Goal: Information Seeking & Learning: Learn about a topic

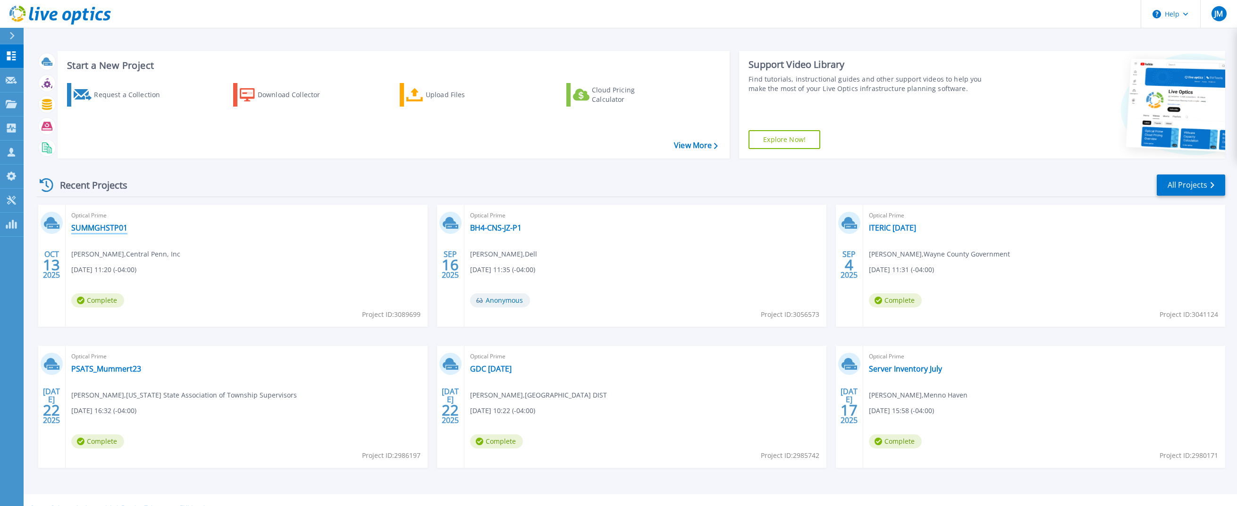
click at [115, 226] on link "SUMMGHSTP01" at bounding box center [99, 227] width 56 height 9
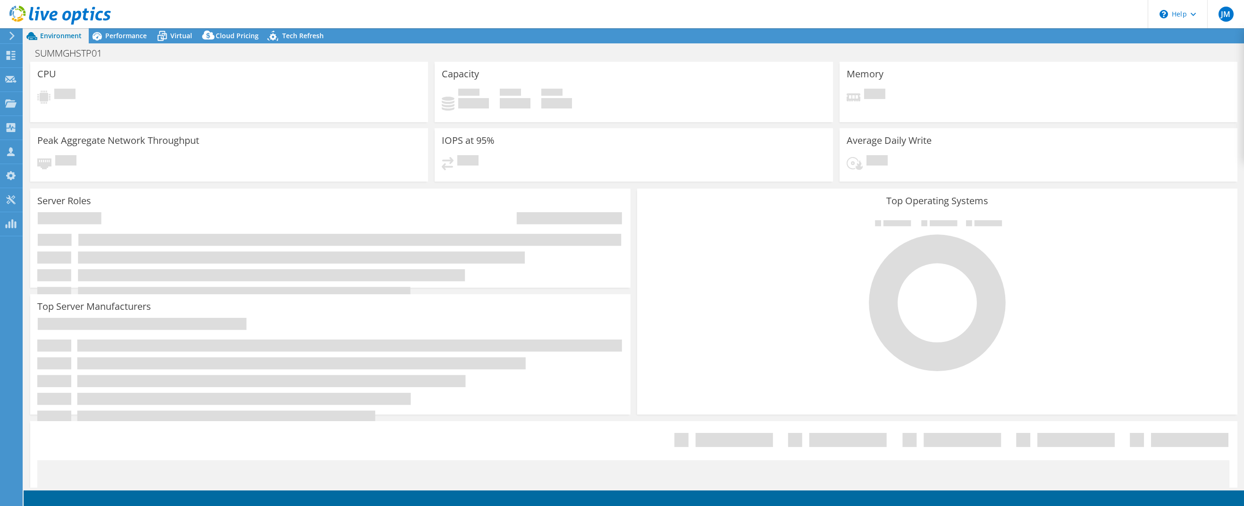
select select "USD"
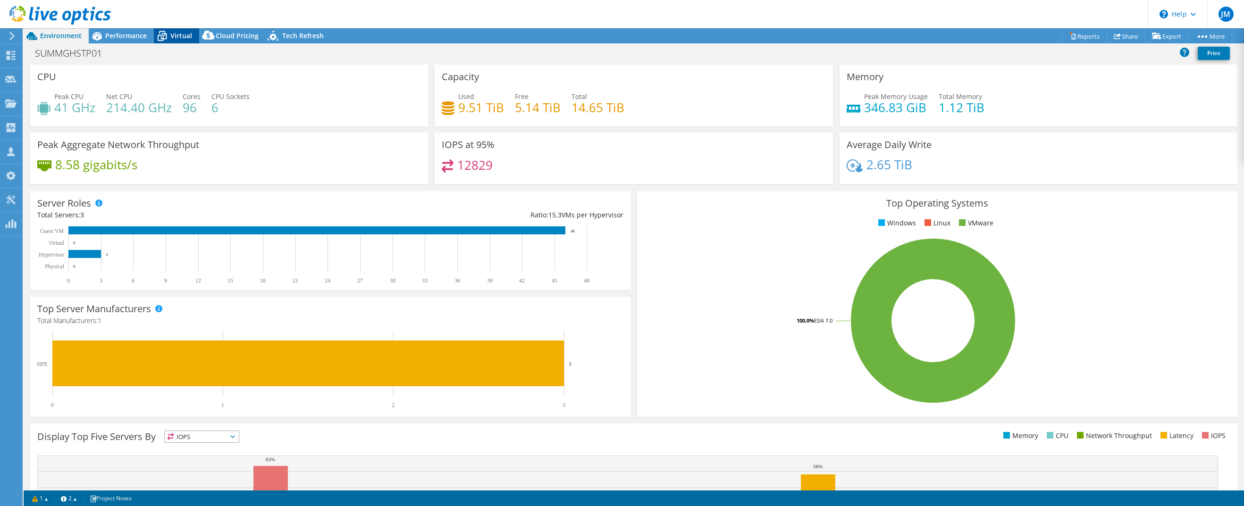
click at [178, 34] on span "Virtual" at bounding box center [181, 35] width 22 height 9
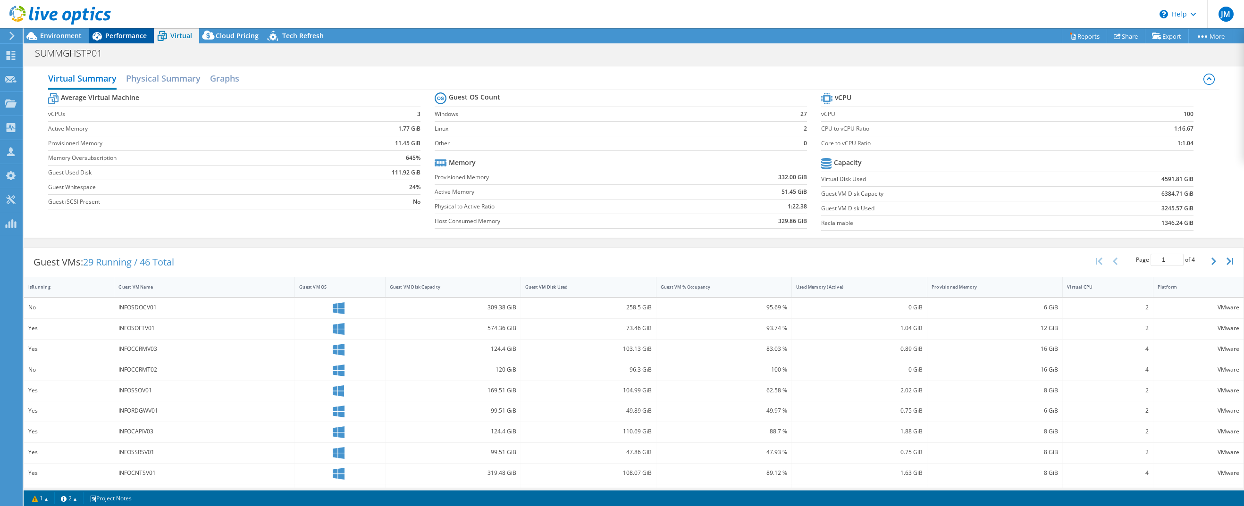
click at [135, 42] on div "Performance" at bounding box center [121, 35] width 65 height 15
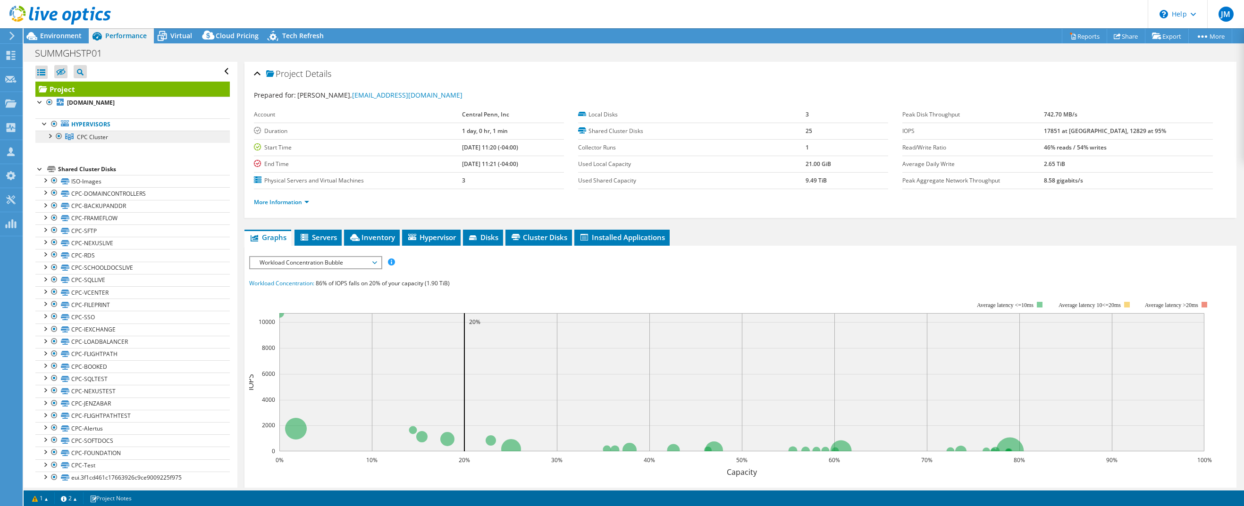
click at [92, 133] on span "CPC Cluster" at bounding box center [92, 137] width 31 height 8
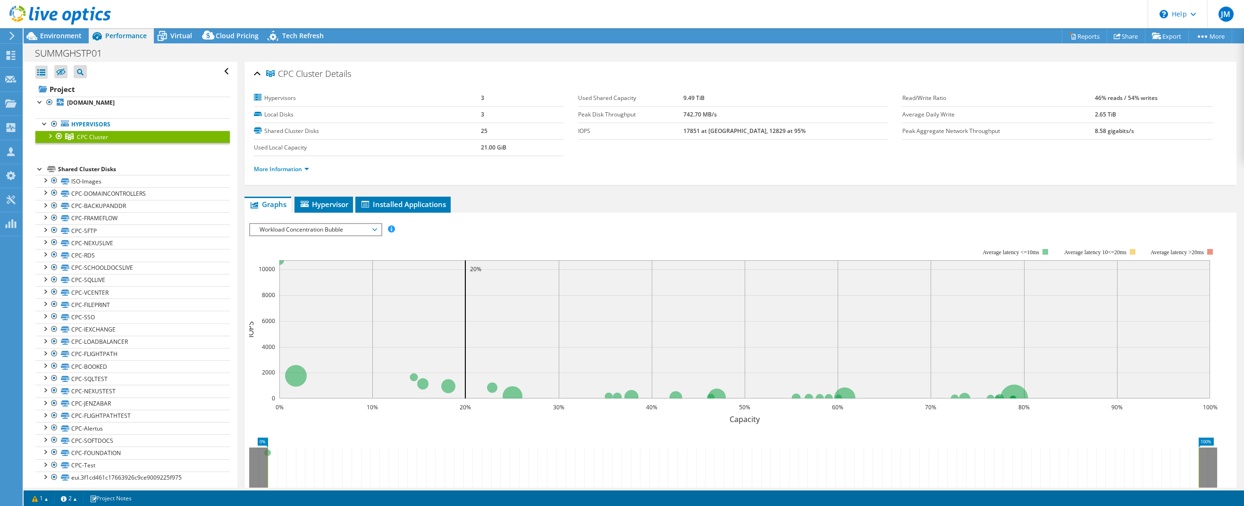
click at [360, 231] on span "Workload Concentration Bubble" at bounding box center [315, 229] width 121 height 11
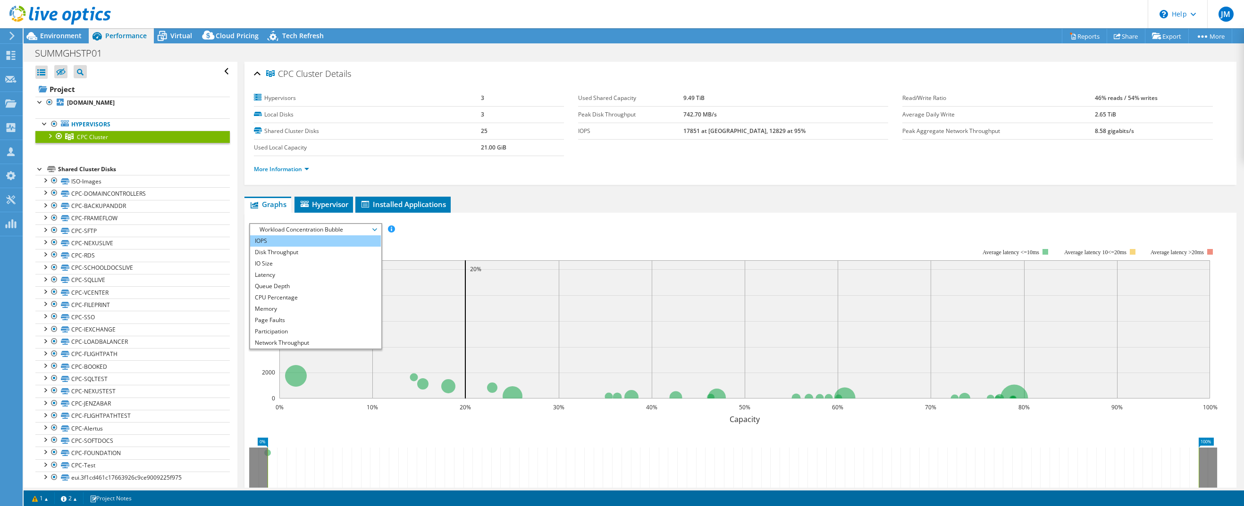
click at [331, 243] on li "IOPS" at bounding box center [315, 240] width 131 height 11
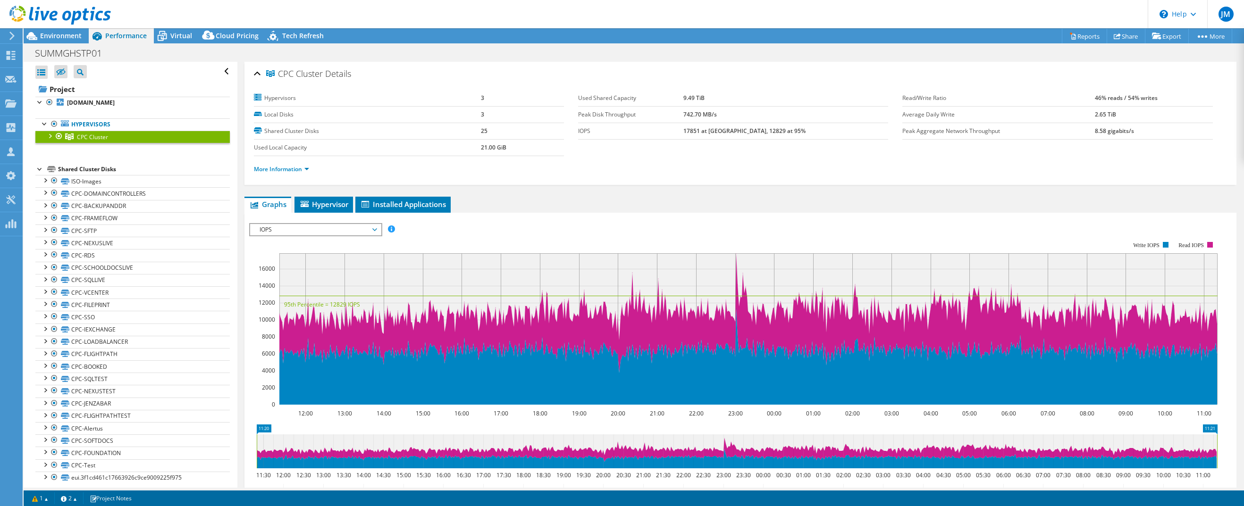
click at [320, 228] on span "IOPS" at bounding box center [315, 229] width 121 height 11
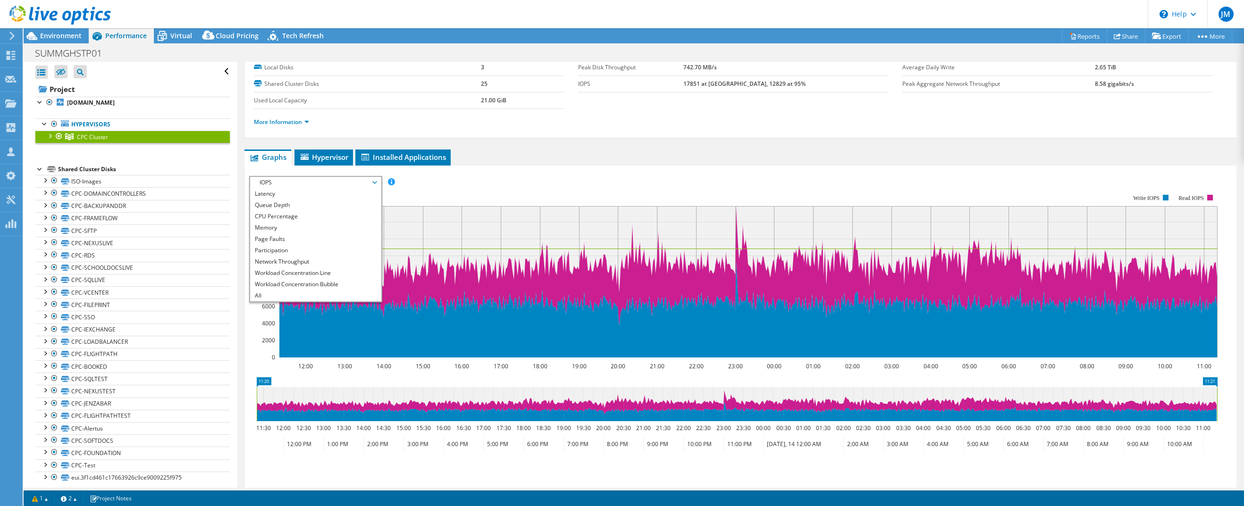
scroll to position [94, 0]
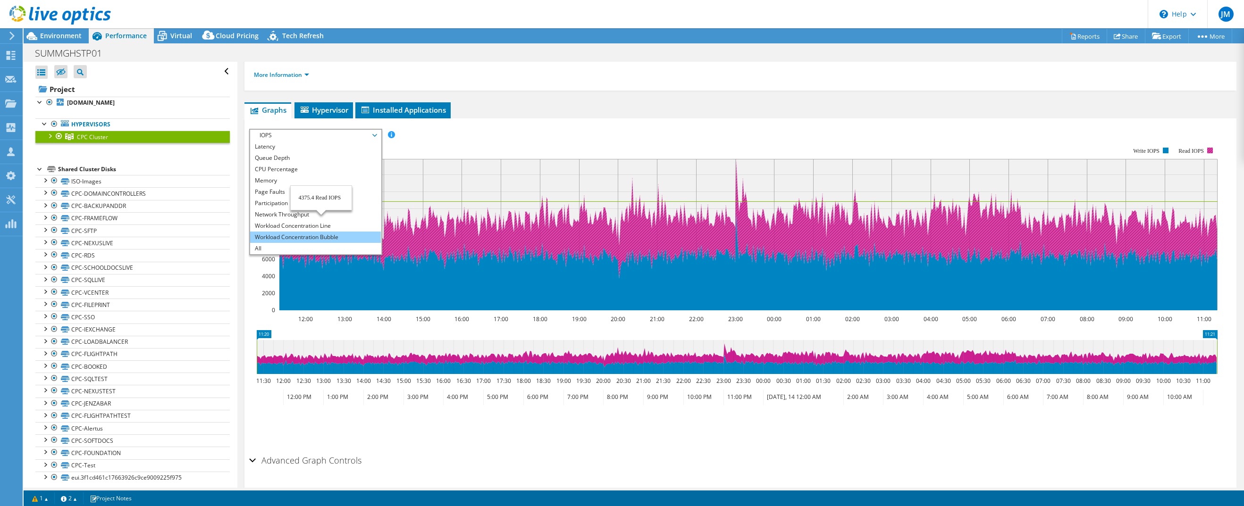
click at [316, 236] on li "Workload Concentration Bubble" at bounding box center [315, 237] width 131 height 11
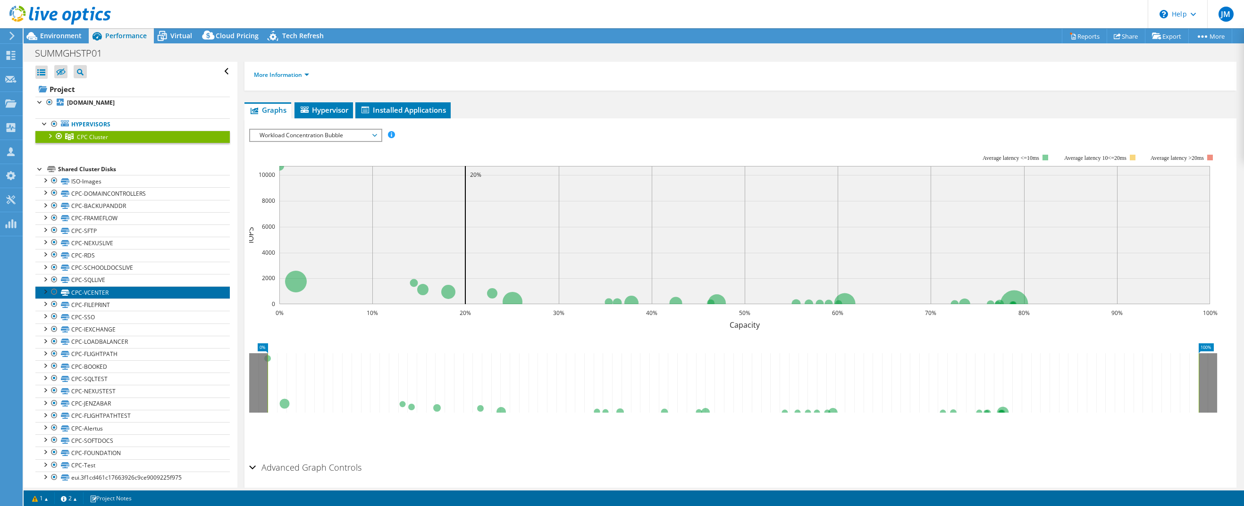
click at [130, 293] on link "CPC-VCENTER" at bounding box center [132, 292] width 194 height 12
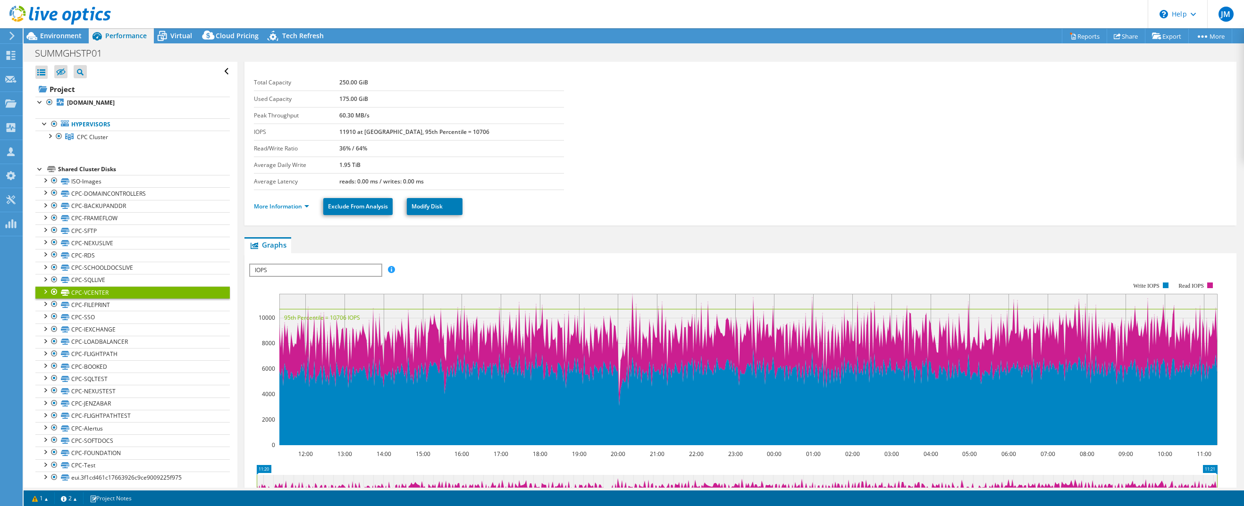
scroll to position [0, 0]
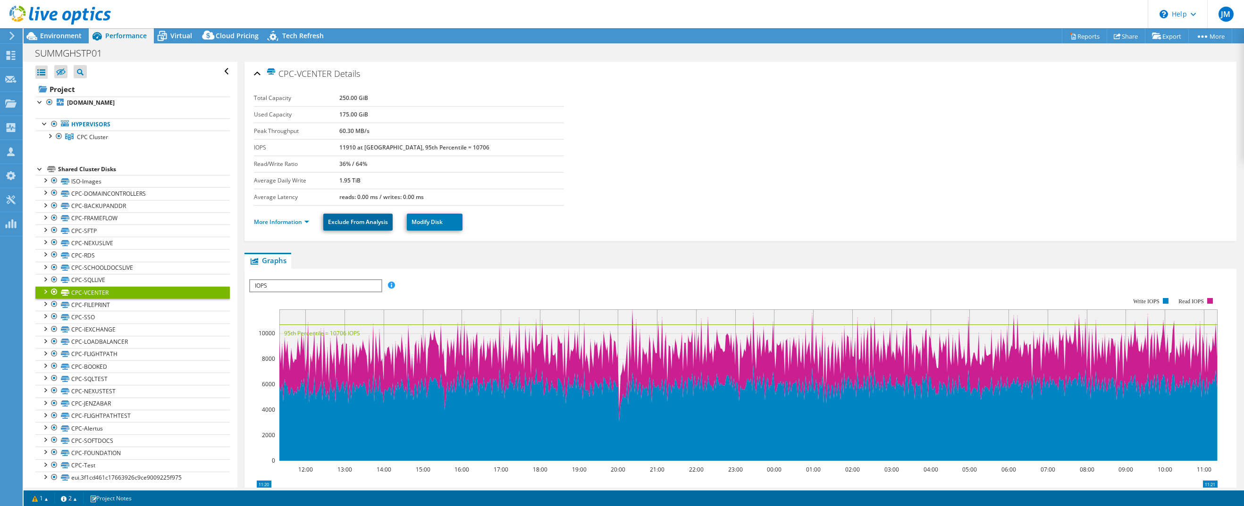
click at [351, 221] on link "Exclude From Analysis" at bounding box center [357, 222] width 69 height 17
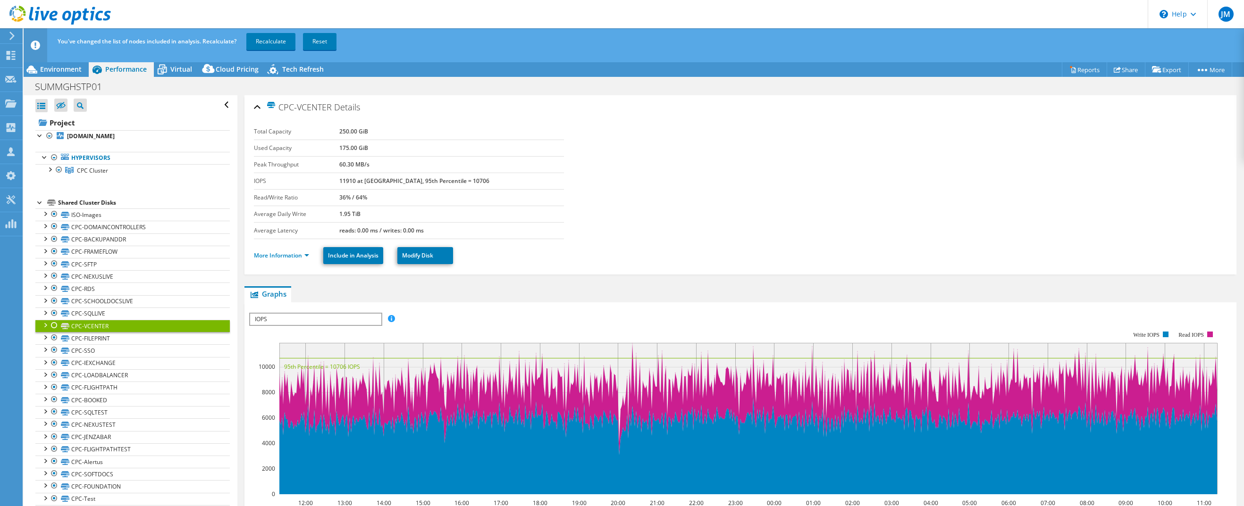
click at [277, 50] on div "You've changed the list of nodes included in analysis. Recalculate? Recalculate…" at bounding box center [651, 41] width 1192 height 26
click at [277, 41] on link "Recalculate" at bounding box center [270, 41] width 49 height 17
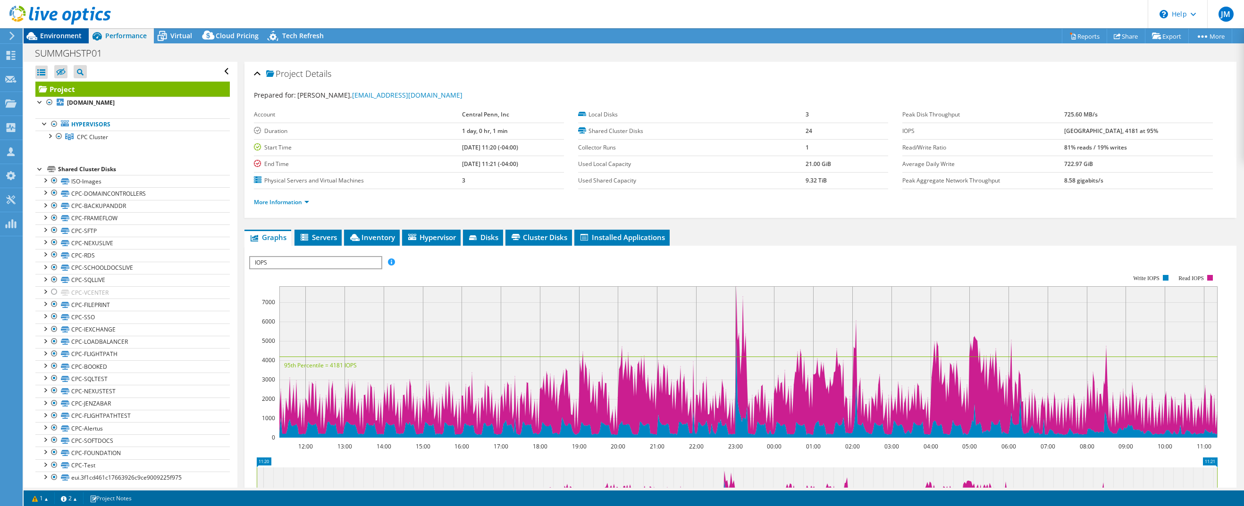
click at [56, 35] on span "Environment" at bounding box center [61, 35] width 42 height 9
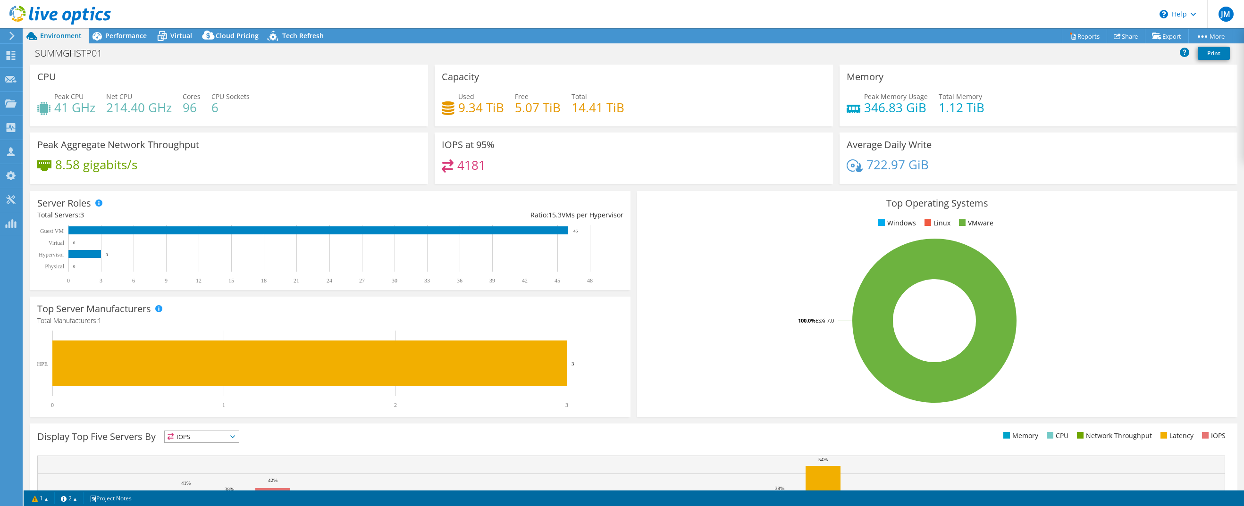
click at [634, 189] on div "Top Operating Systems Windows Linux VMware 100.0% ESXi 7.0" at bounding box center [937, 304] width 607 height 233
click at [394, 54] on div "SUMMGHSTP01 Print" at bounding box center [634, 52] width 1220 height 17
click at [124, 36] on span "Performance" at bounding box center [126, 35] width 42 height 9
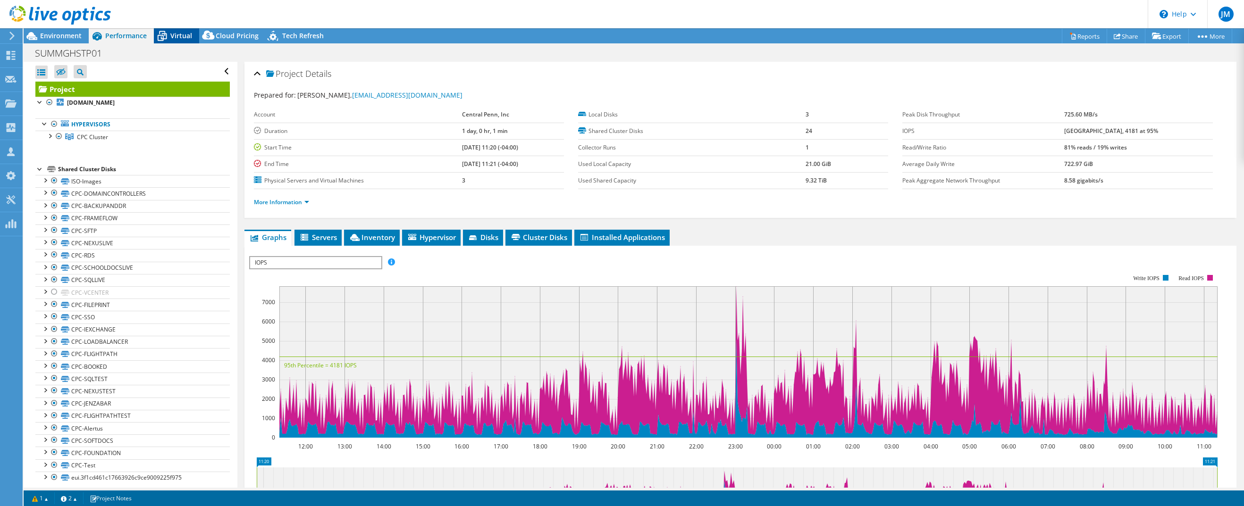
click at [185, 40] on div "Virtual" at bounding box center [176, 35] width 45 height 15
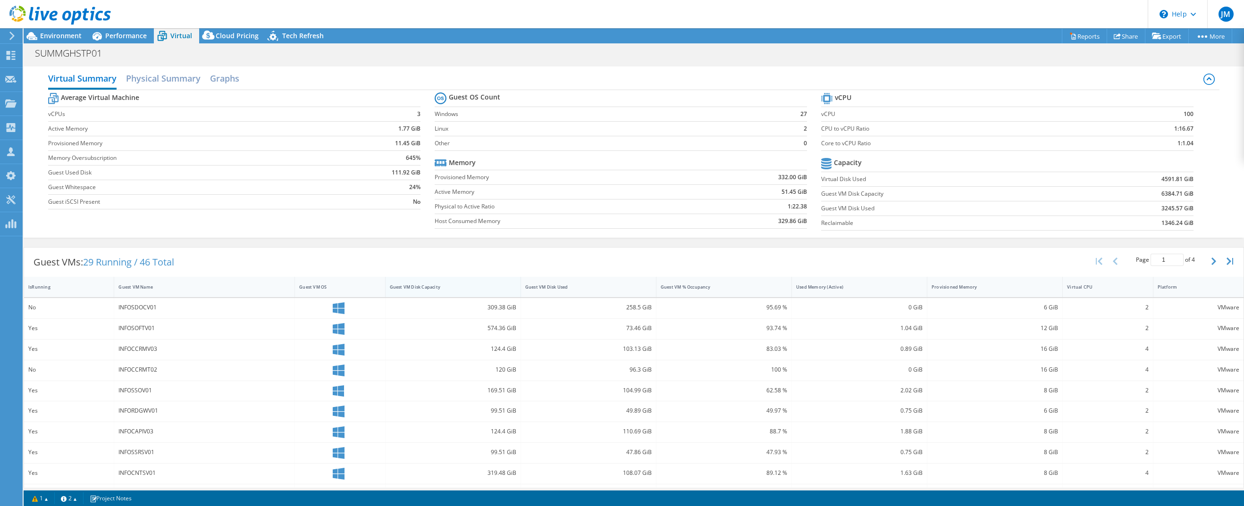
click at [430, 281] on div "Guest VM Disk Capacity" at bounding box center [447, 287] width 124 height 15
click at [431, 288] on div "Guest VM Disk Capacity" at bounding box center [447, 287] width 115 height 6
click at [1055, 15] on header "JM Channel Partner [PERSON_NAME] [EMAIL_ADDRESS][DOMAIN_NAME] GLOBAL DATA CONSU…" at bounding box center [622, 14] width 1244 height 28
click at [571, 289] on div "Guest VM Disk Used" at bounding box center [582, 287] width 115 height 6
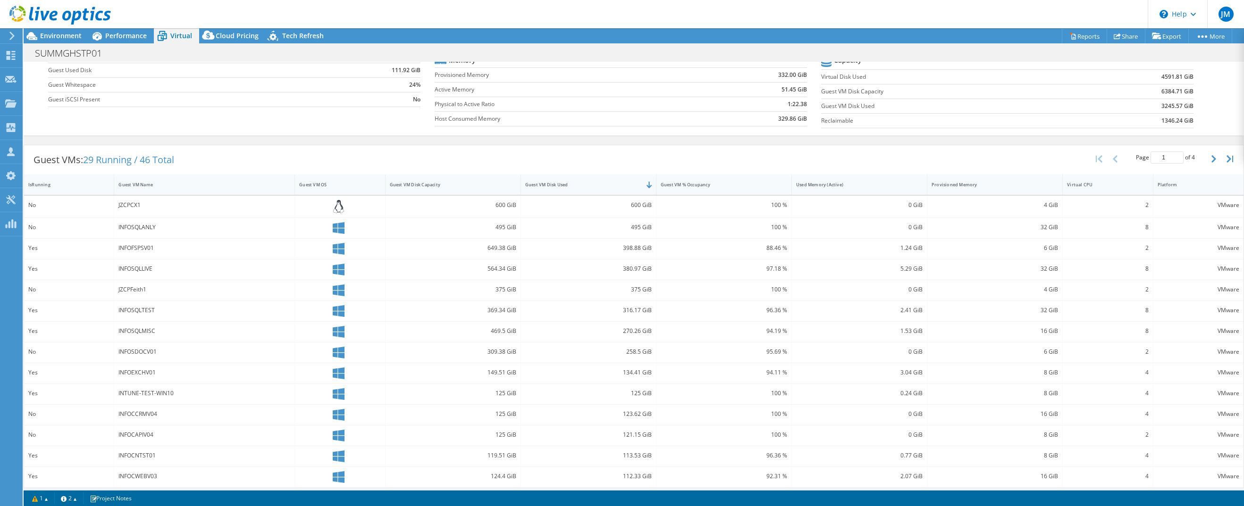
scroll to position [128, 0]
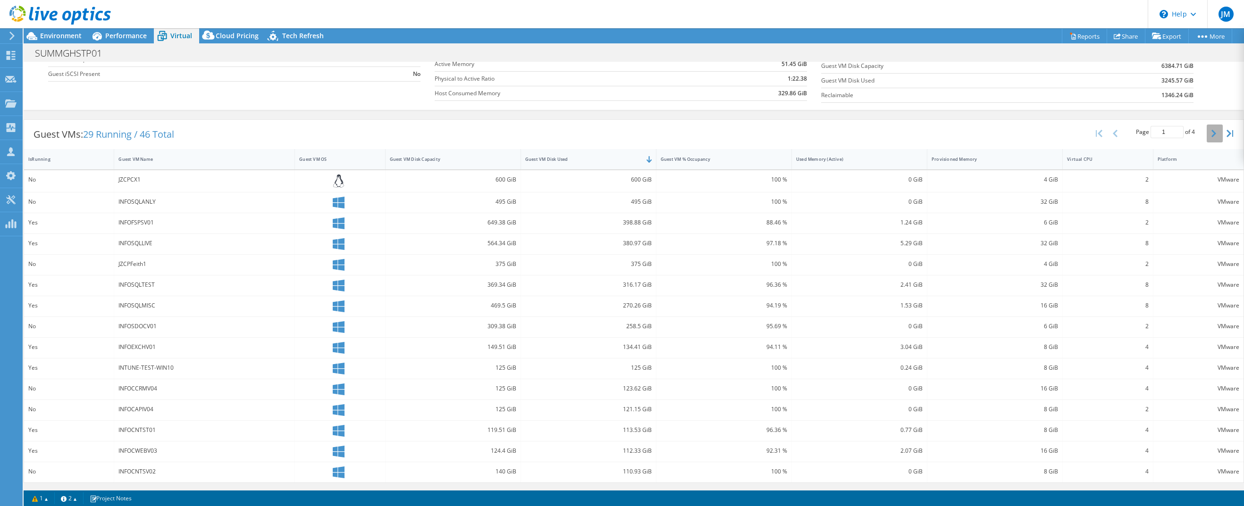
click at [1206, 136] on button "button" at bounding box center [1214, 134] width 16 height 18
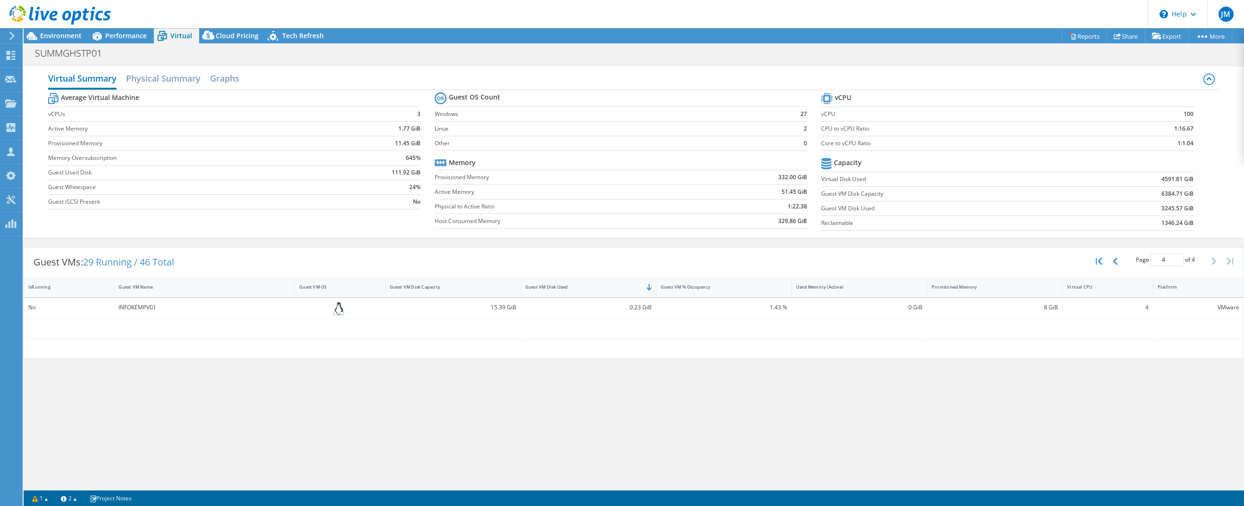
scroll to position [0, 0]
click at [1115, 266] on button "button" at bounding box center [1116, 261] width 16 height 18
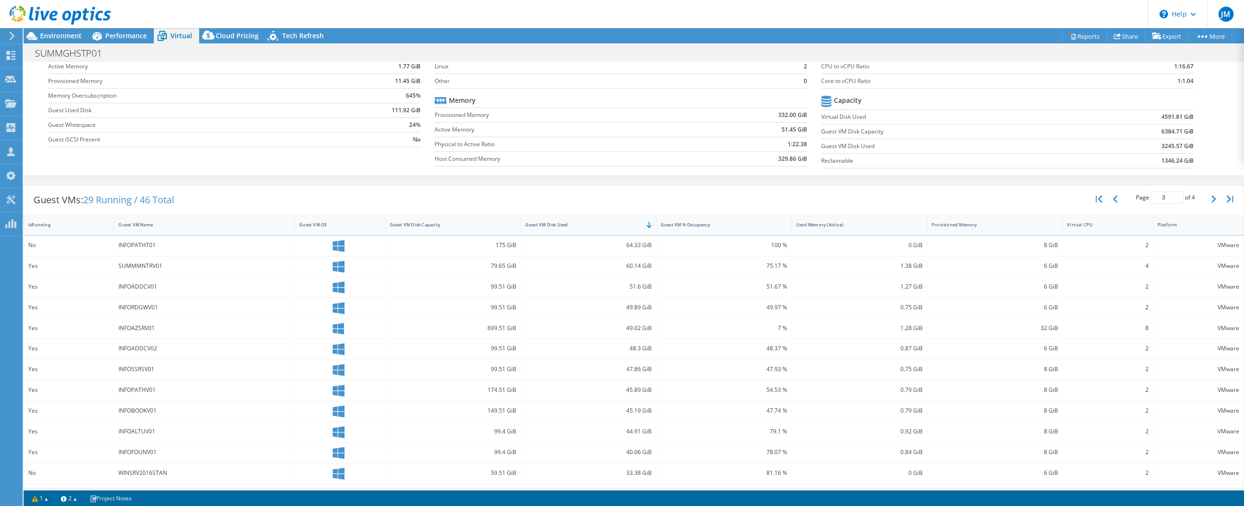
scroll to position [128, 0]
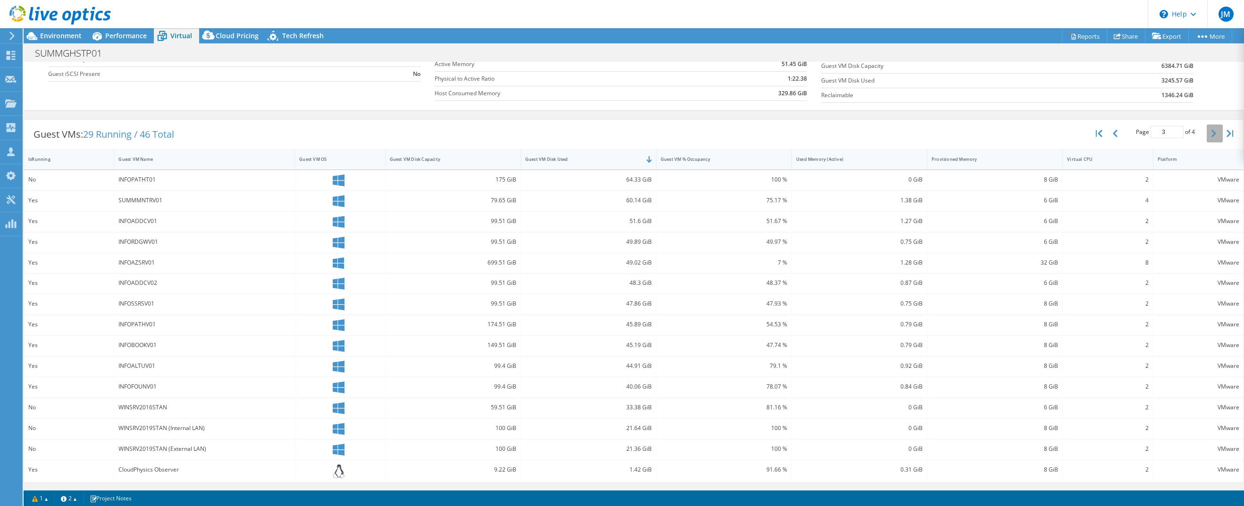
click at [1211, 135] on icon "button" at bounding box center [1213, 134] width 5 height 8
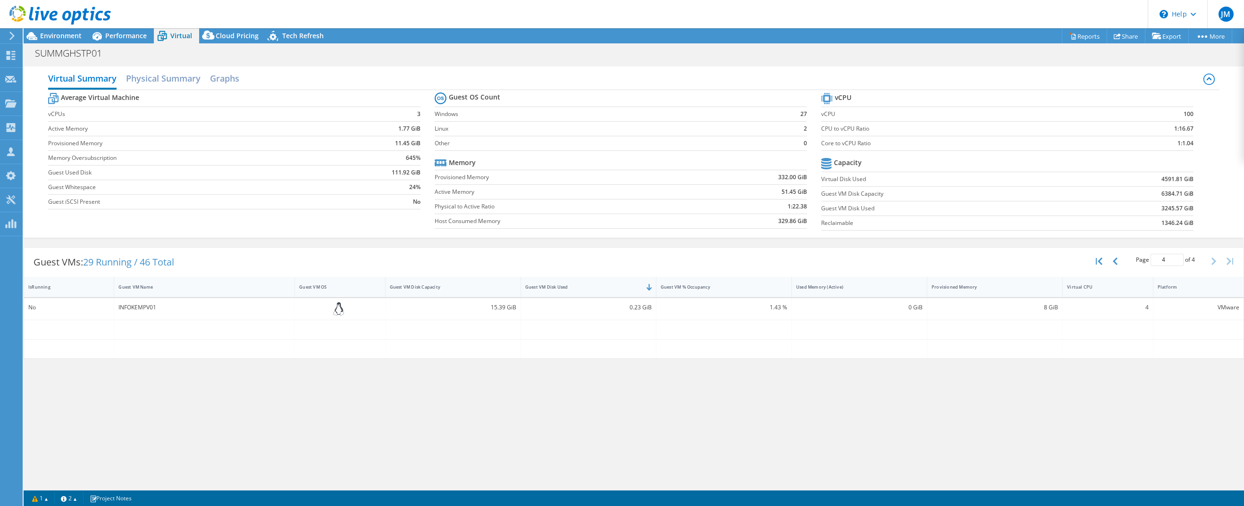
scroll to position [0, 0]
click at [1112, 265] on button "button" at bounding box center [1116, 261] width 16 height 18
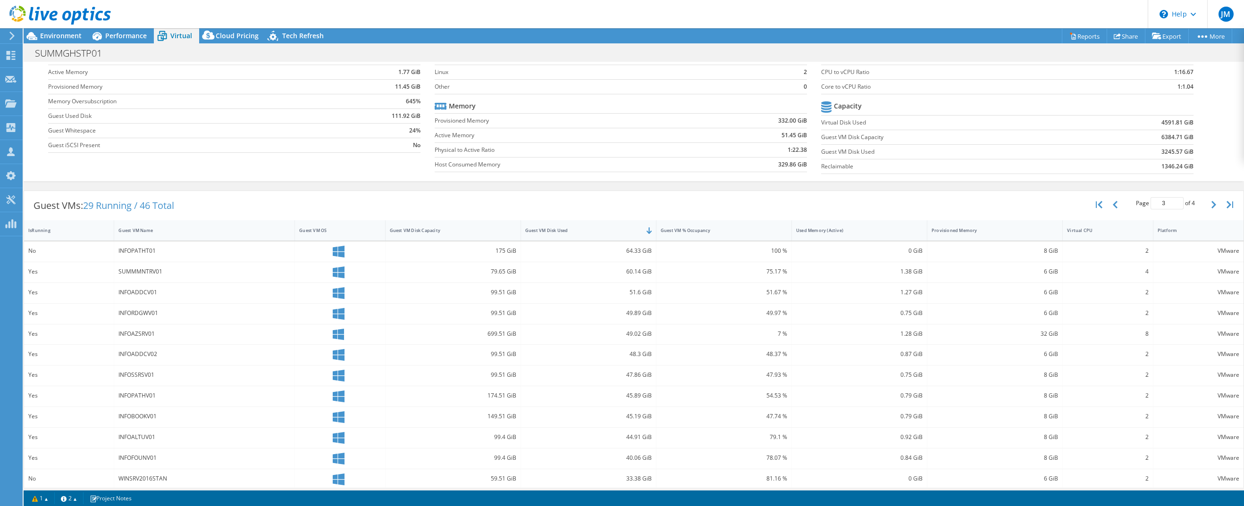
scroll to position [128, 0]
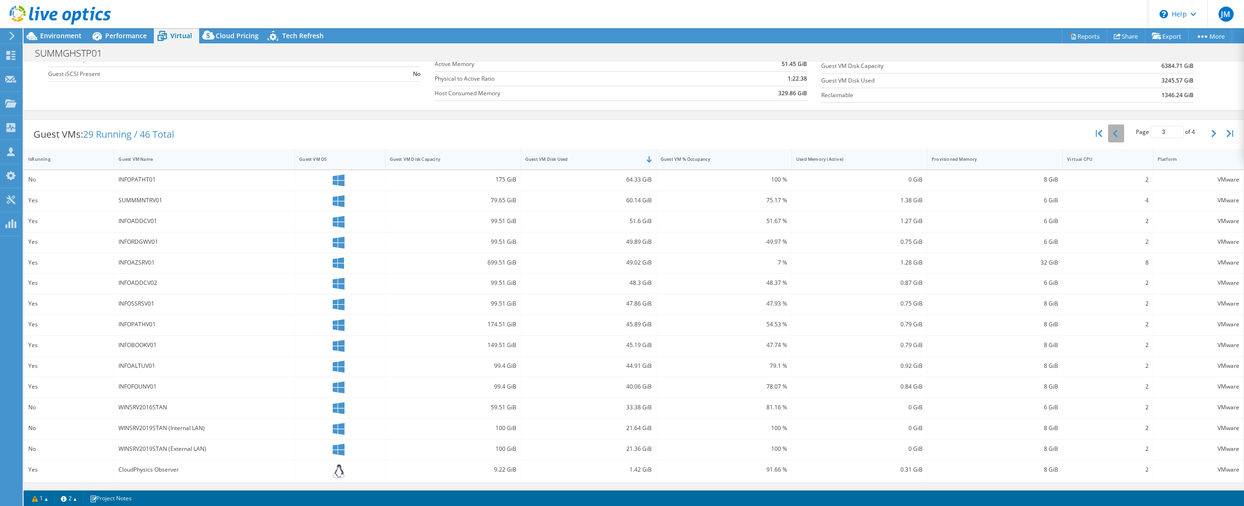
click at [1113, 136] on button "button" at bounding box center [1116, 134] width 16 height 18
click at [1108, 136] on button "button" at bounding box center [1116, 134] width 16 height 18
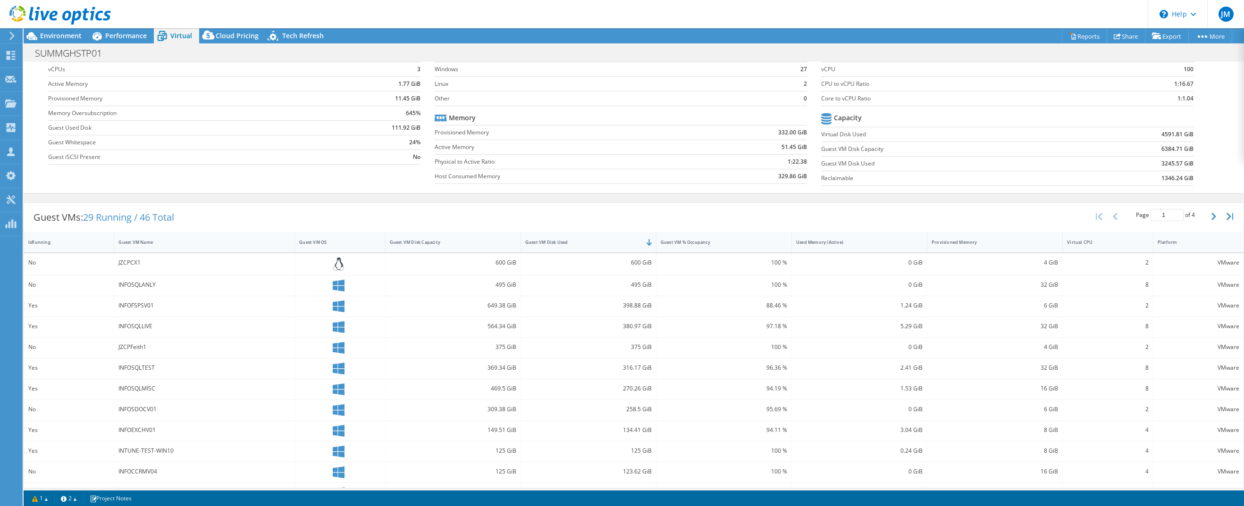
scroll to position [0, 0]
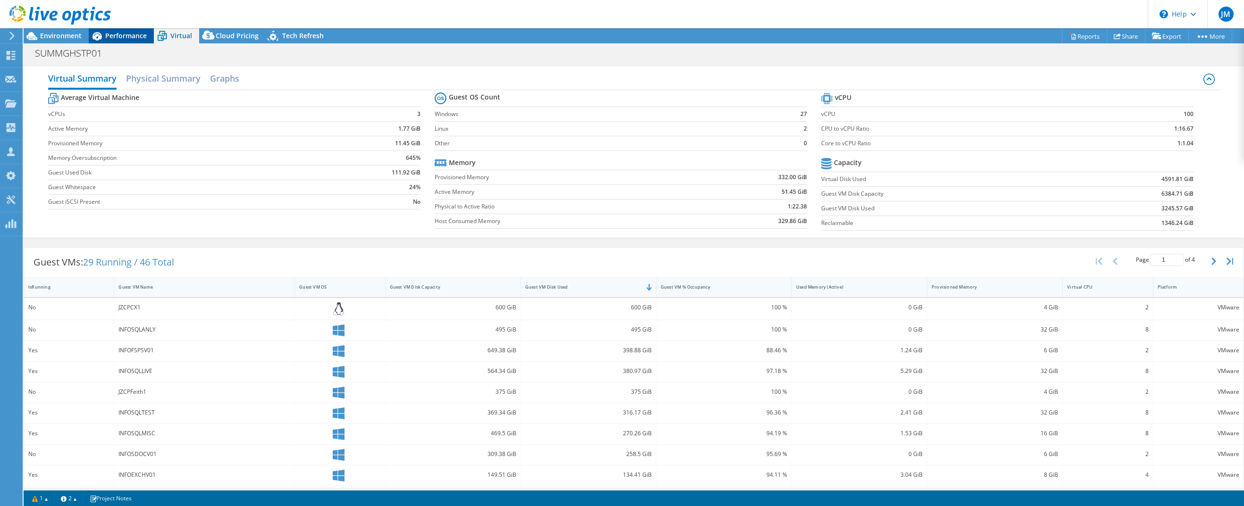
click at [109, 36] on span "Performance" at bounding box center [126, 35] width 42 height 9
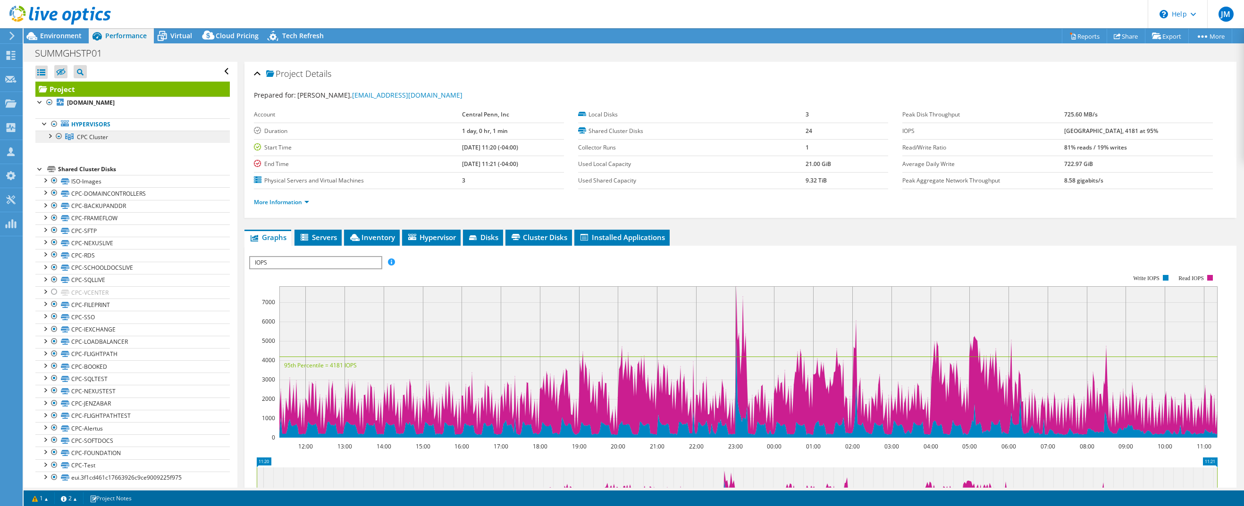
click at [101, 139] on span "CPC Cluster" at bounding box center [92, 137] width 31 height 8
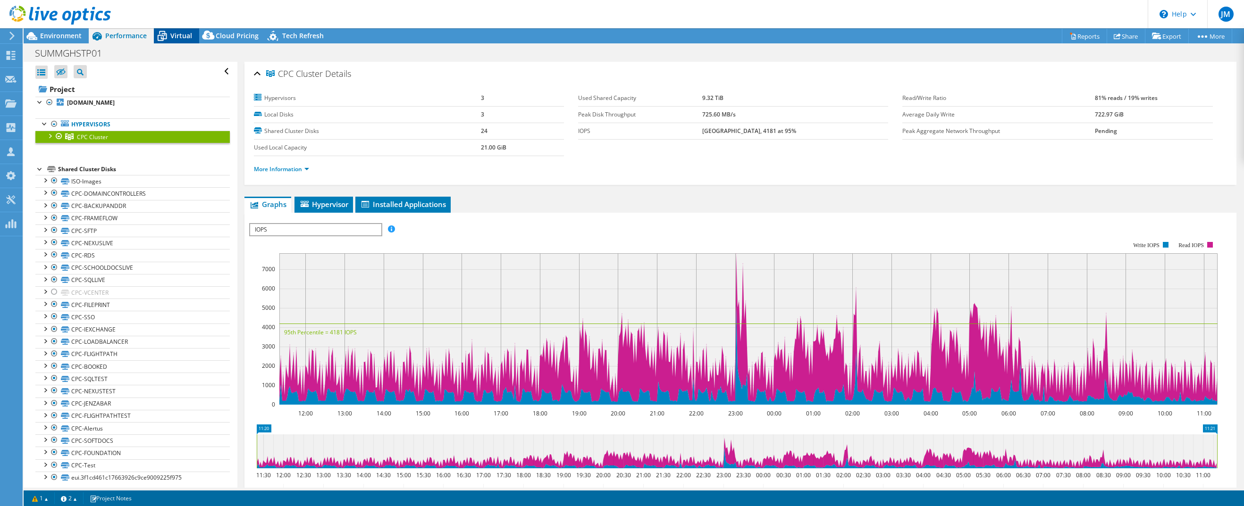
click at [182, 35] on span "Virtual" at bounding box center [181, 35] width 22 height 9
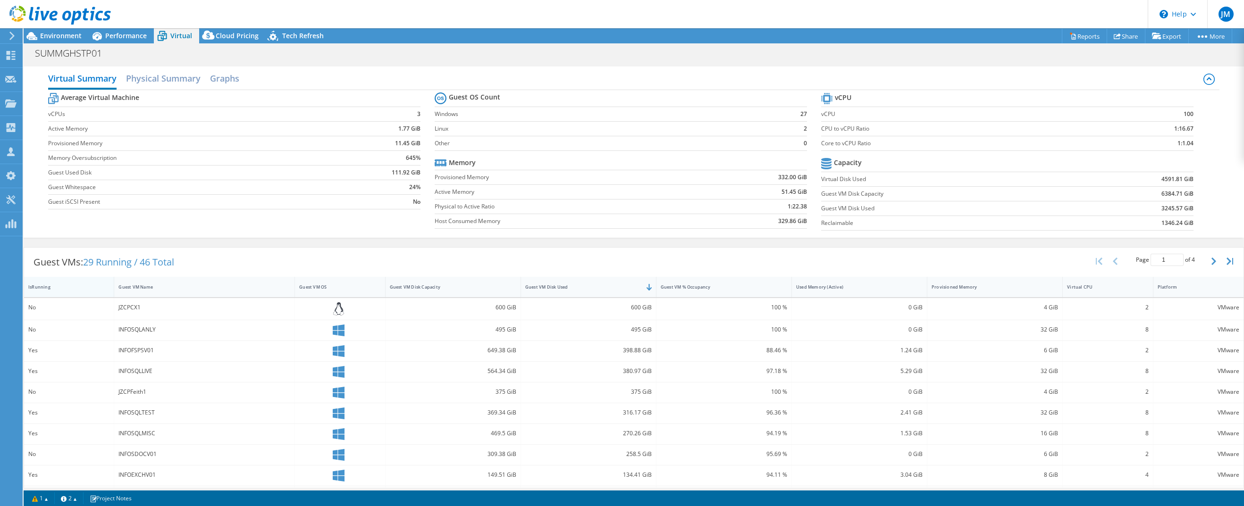
click at [66, 287] on div "IsRunning" at bounding box center [63, 287] width 70 height 6
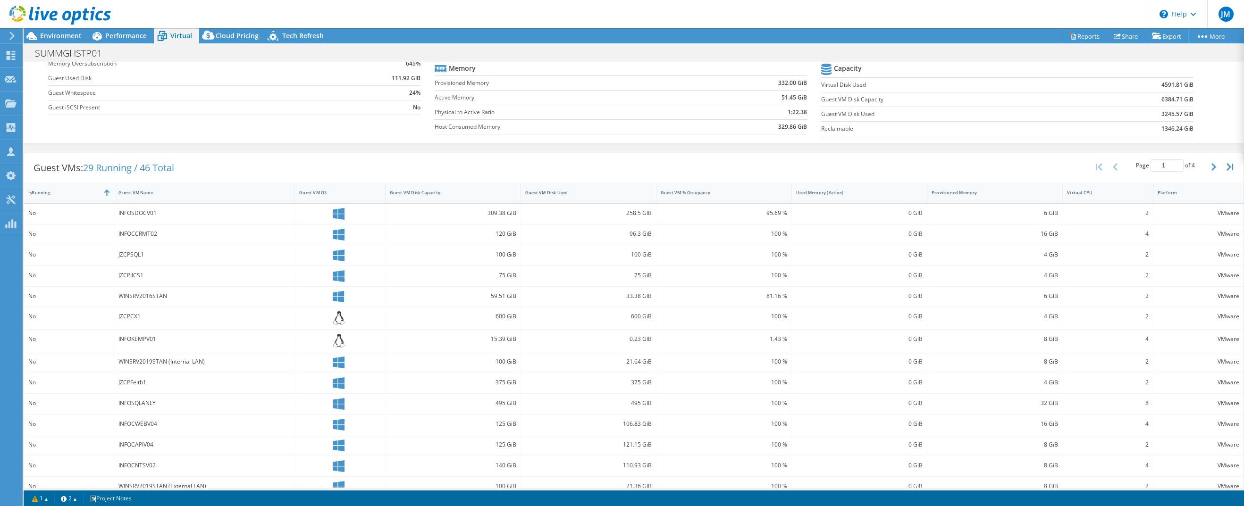
scroll to position [129, 0]
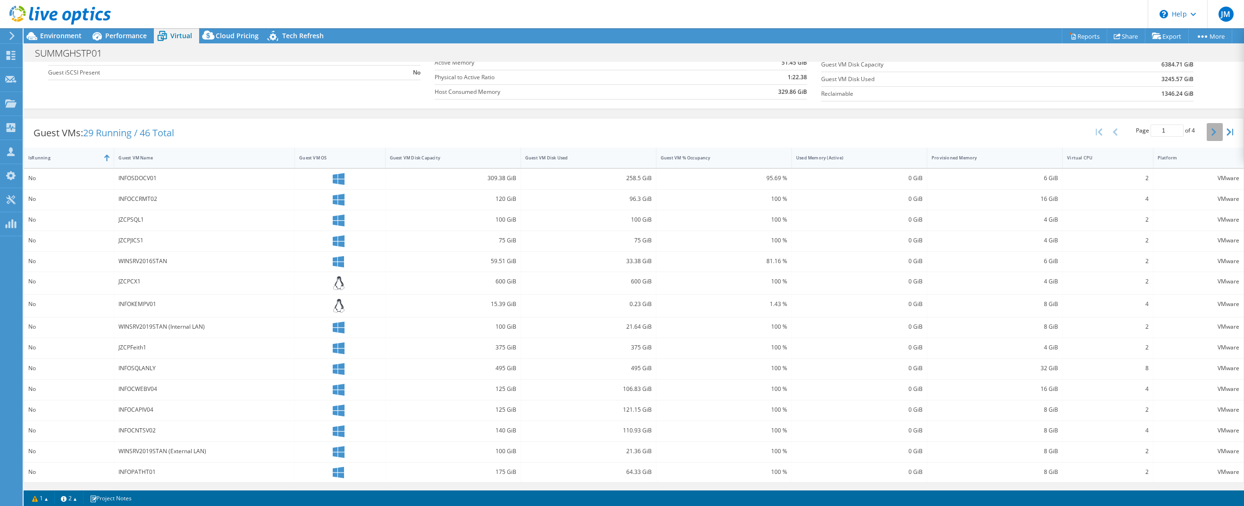
click at [1211, 132] on icon "button" at bounding box center [1213, 132] width 5 height 8
click at [117, 126] on div "Guest VMs: 29 Running / 46 Total" at bounding box center [103, 134] width 159 height 29
click at [119, 128] on span "29 Running / 46 Total" at bounding box center [128, 134] width 91 height 13
click at [1096, 133] on icon "button" at bounding box center [1099, 134] width 7 height 8
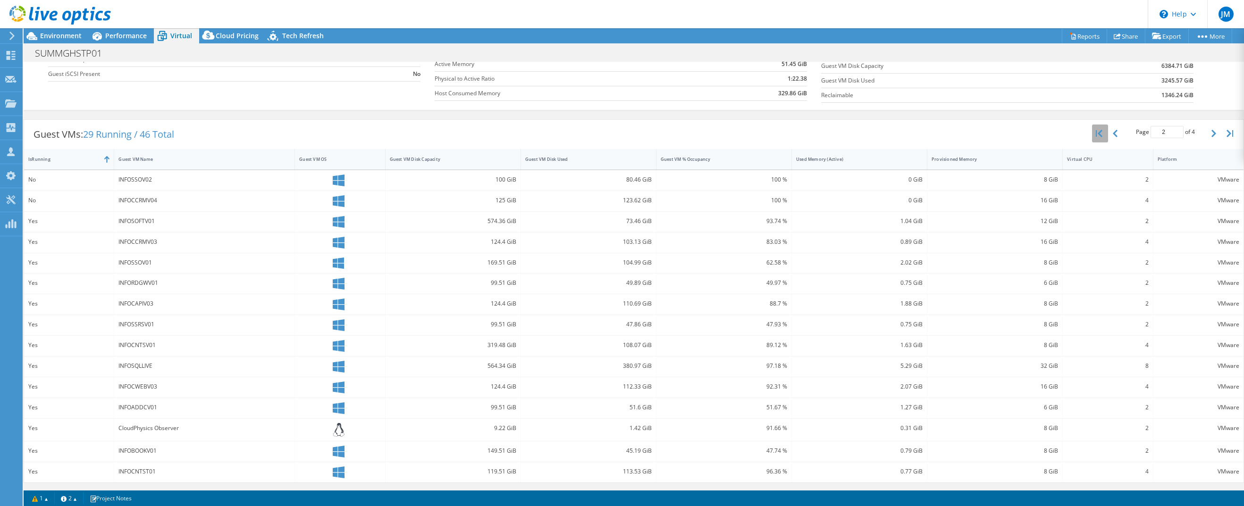
type input "1"
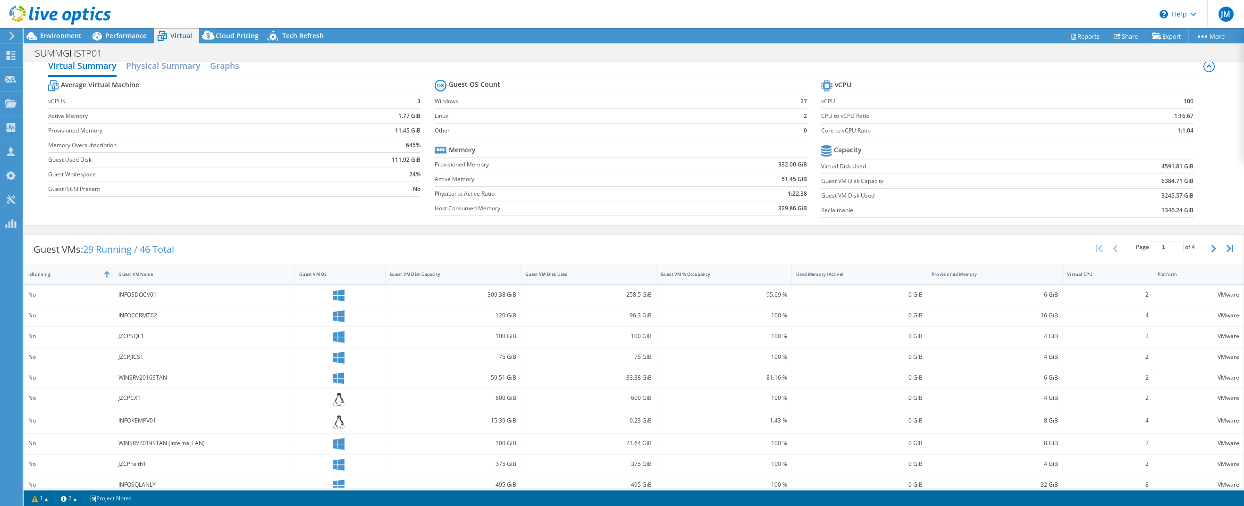
scroll to position [0, 0]
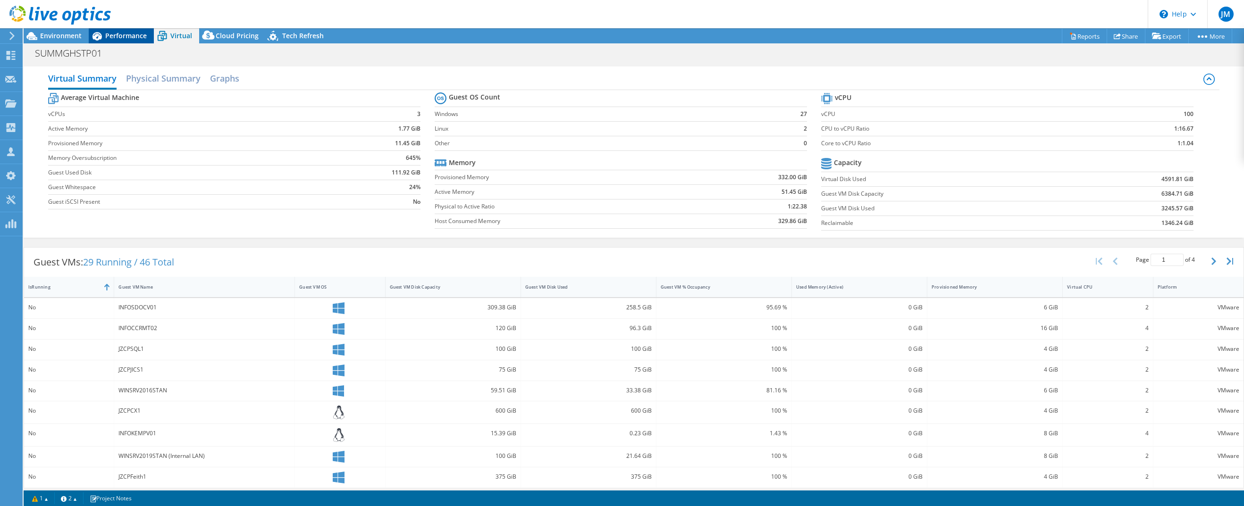
click at [113, 40] on span "Performance" at bounding box center [126, 35] width 42 height 9
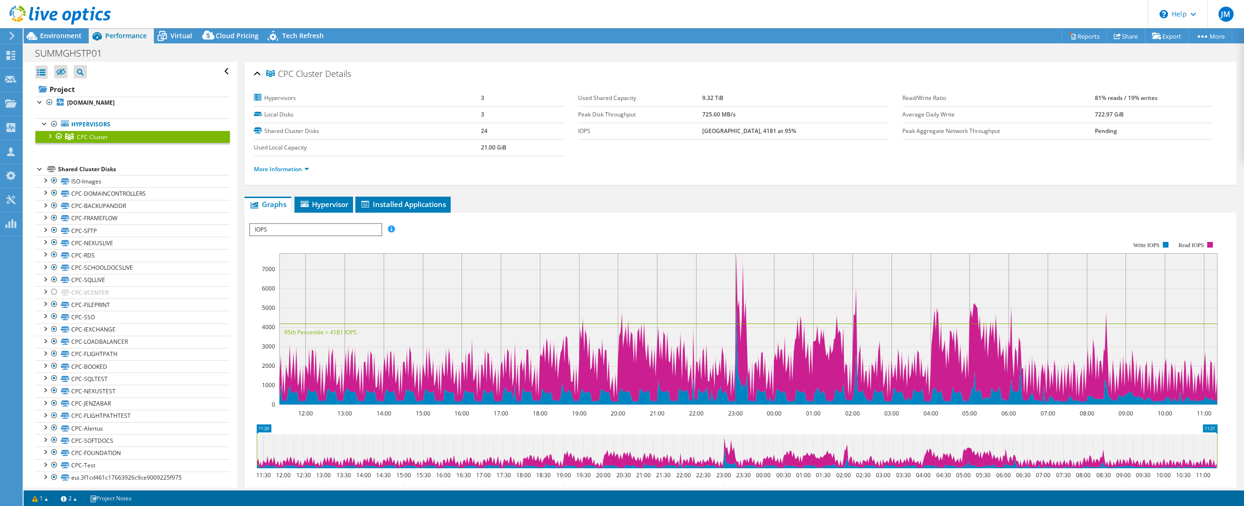
click at [49, 134] on div at bounding box center [49, 135] width 9 height 9
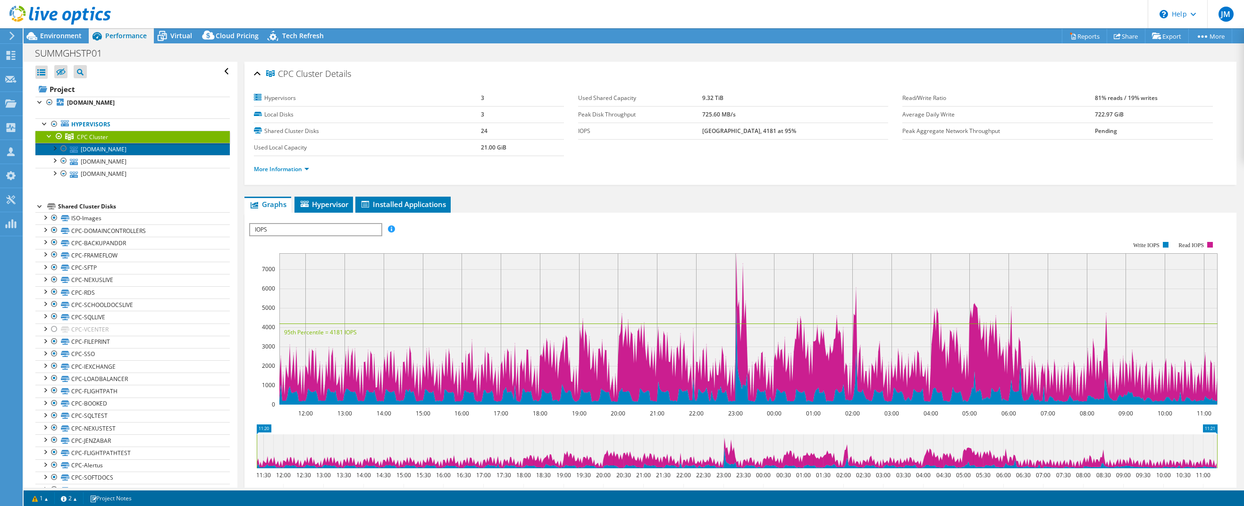
click at [99, 148] on link "[DOMAIN_NAME]" at bounding box center [132, 149] width 194 height 12
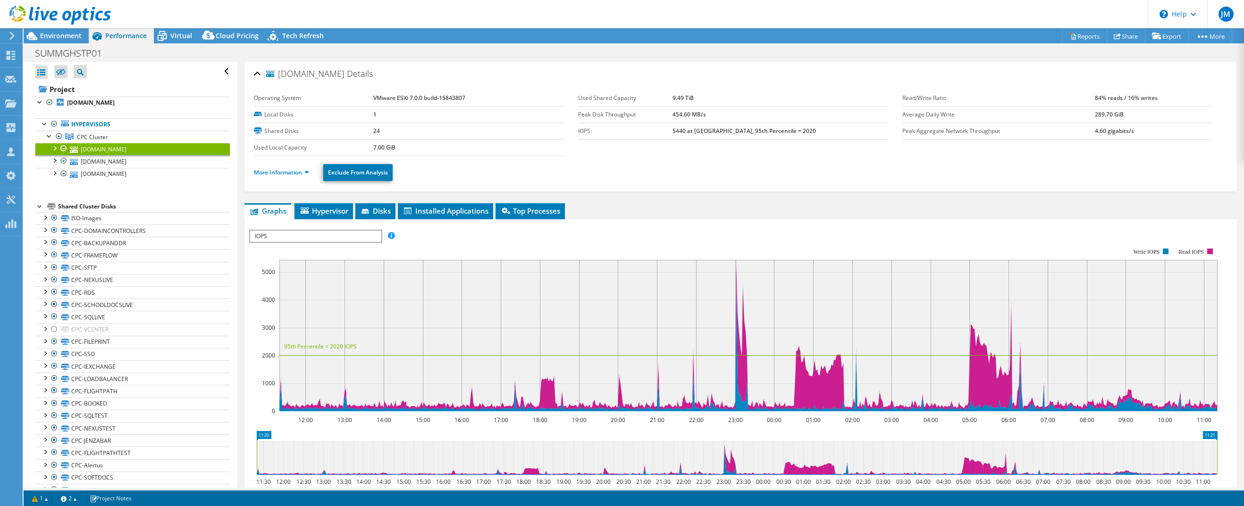
click at [1189, 77] on div "[DOMAIN_NAME] Details" at bounding box center [740, 74] width 973 height 20
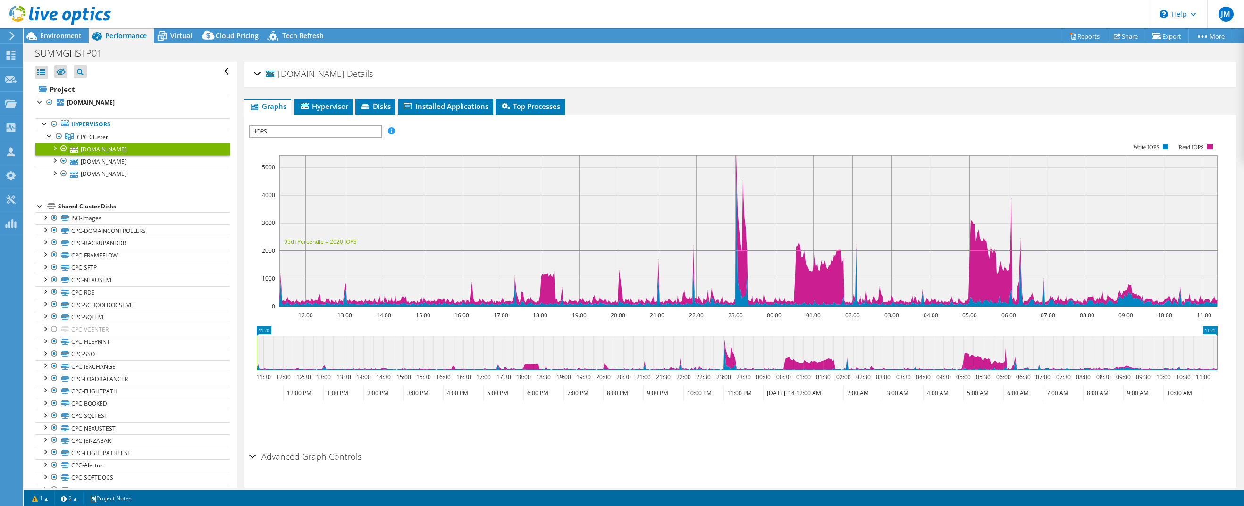
click at [1188, 75] on div "[DOMAIN_NAME] Details" at bounding box center [740, 74] width 973 height 20
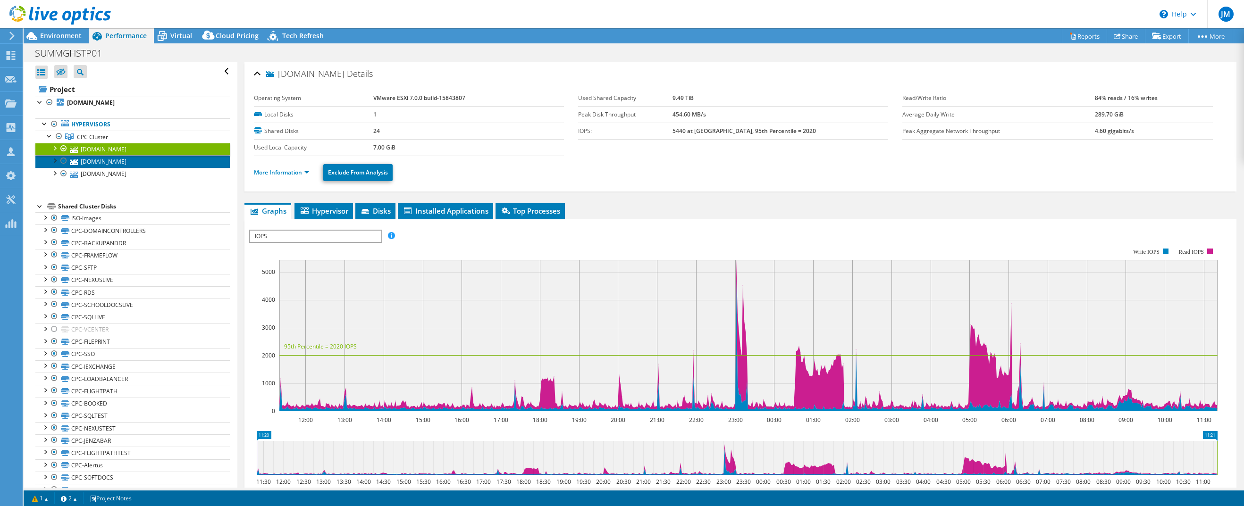
click at [121, 160] on link "[DOMAIN_NAME]" at bounding box center [132, 161] width 194 height 12
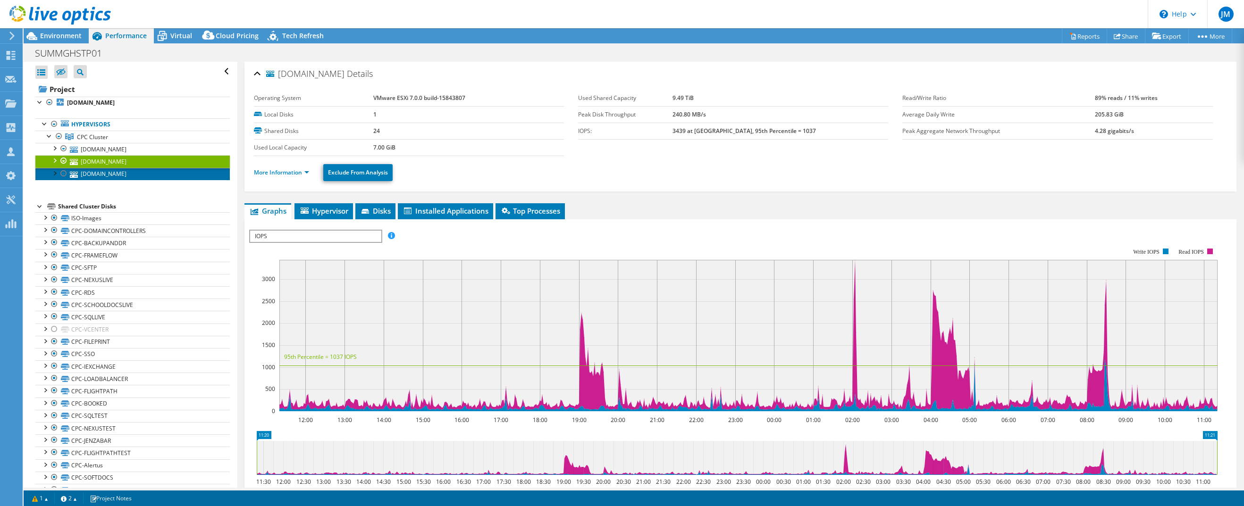
click at [123, 175] on link "[DOMAIN_NAME]" at bounding box center [132, 174] width 194 height 12
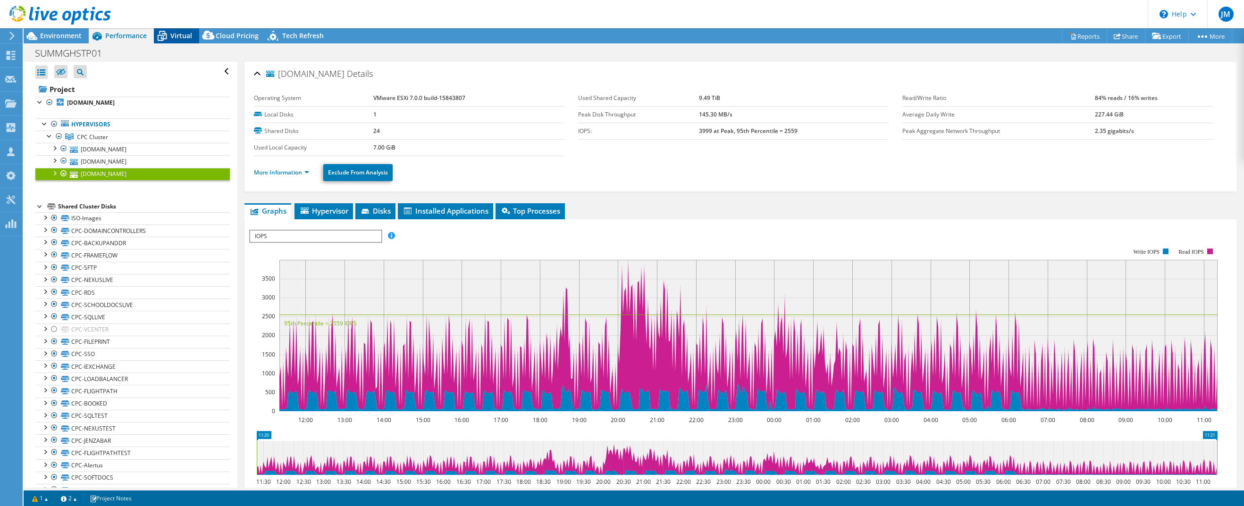
click at [174, 39] on span "Virtual" at bounding box center [181, 35] width 22 height 9
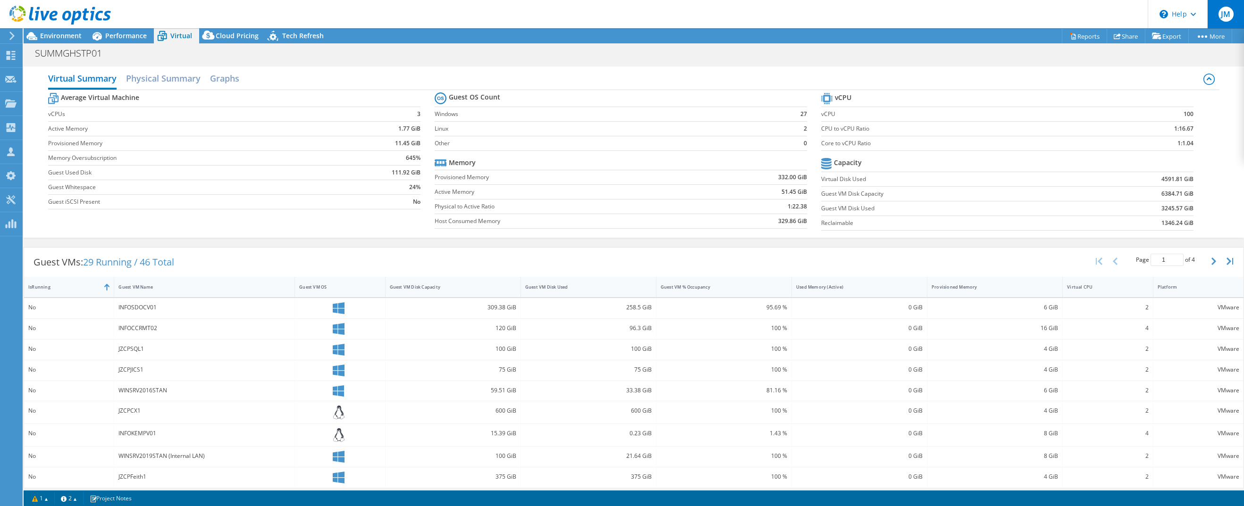
click at [1222, 14] on span "JM" at bounding box center [1225, 14] width 15 height 15
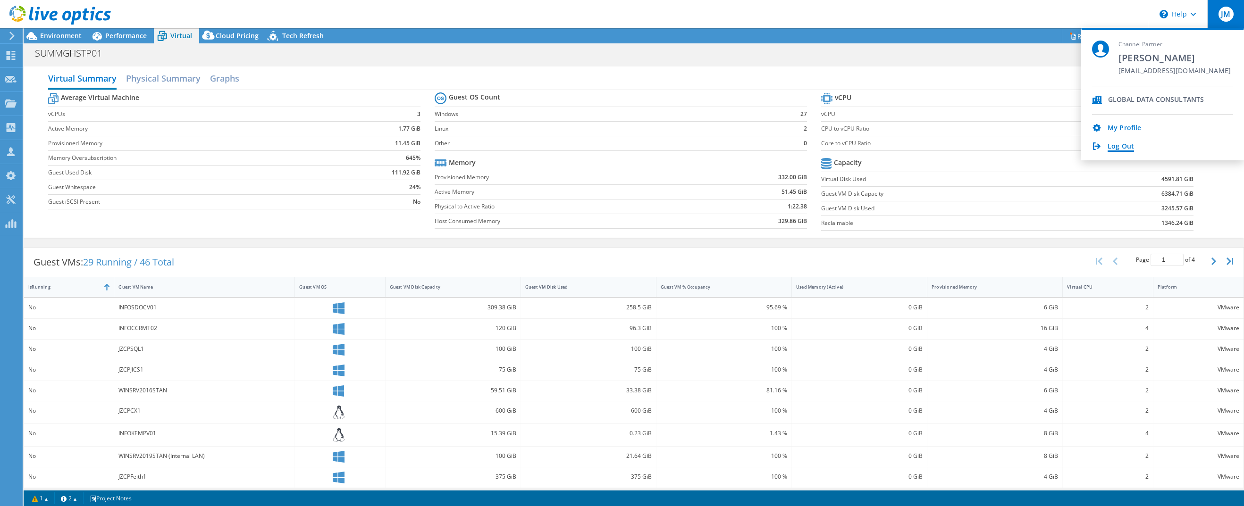
click at [1121, 147] on link "Log Out" at bounding box center [1120, 146] width 26 height 9
